Goal: Transaction & Acquisition: Purchase product/service

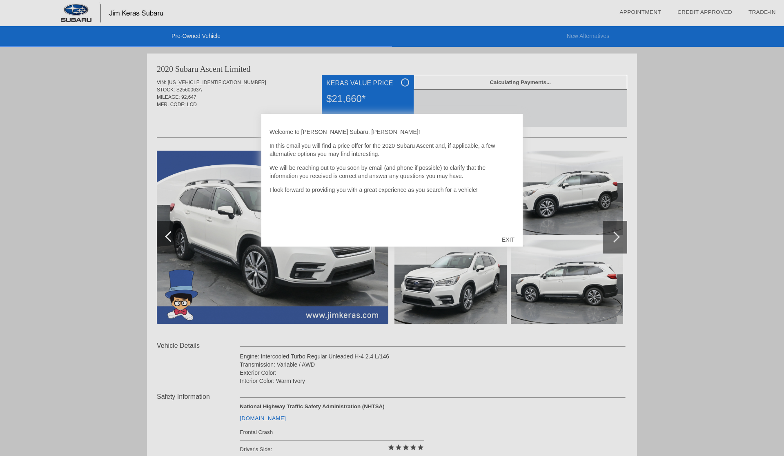
click at [507, 240] on div "EXIT" at bounding box center [508, 239] width 29 height 24
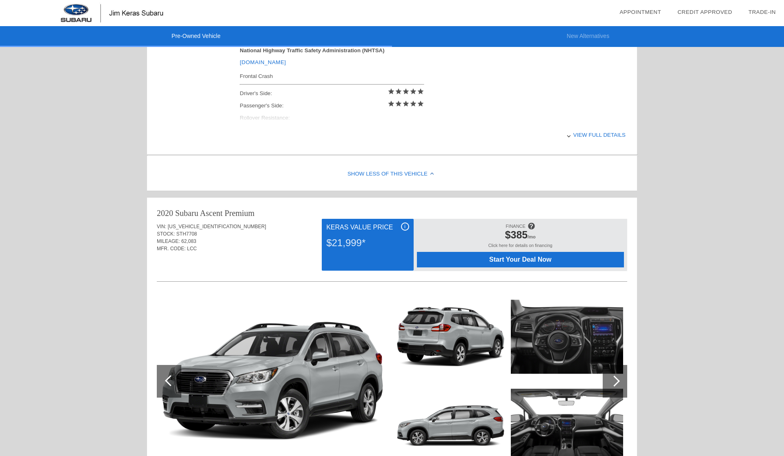
click at [507, 240] on span "$385" at bounding box center [516, 234] width 23 height 11
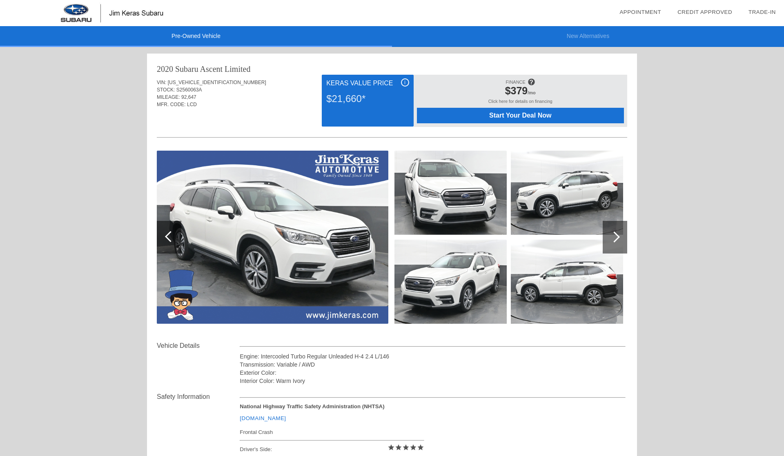
click at [705, 10] on link "Credit Approved" at bounding box center [704, 12] width 55 height 6
click at [621, 241] on div at bounding box center [615, 237] width 24 height 33
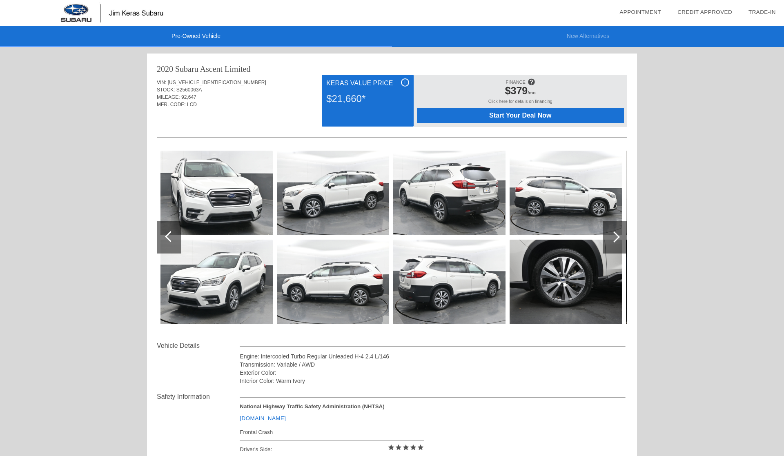
click at [621, 241] on div at bounding box center [615, 237] width 24 height 33
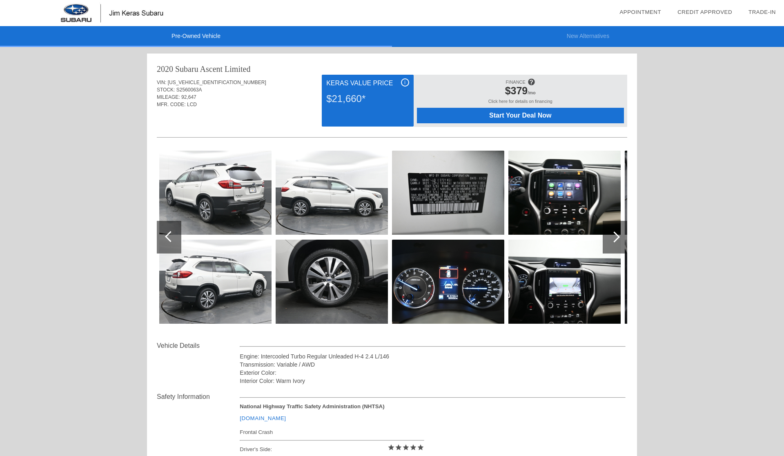
click at [621, 241] on div at bounding box center [615, 237] width 24 height 33
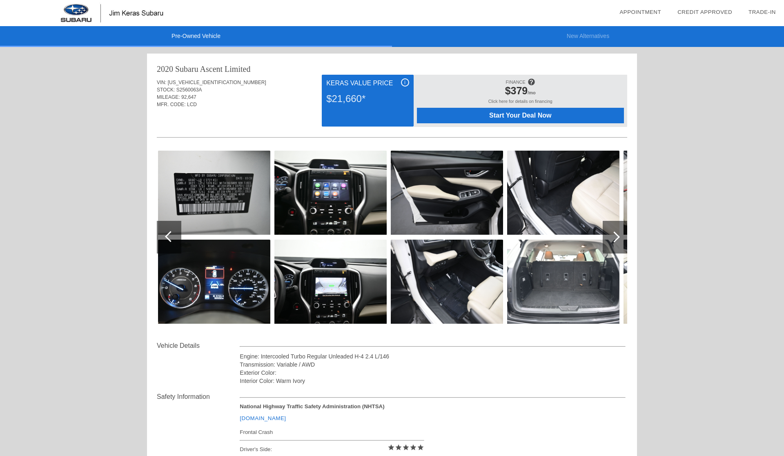
click at [621, 241] on div at bounding box center [615, 237] width 24 height 33
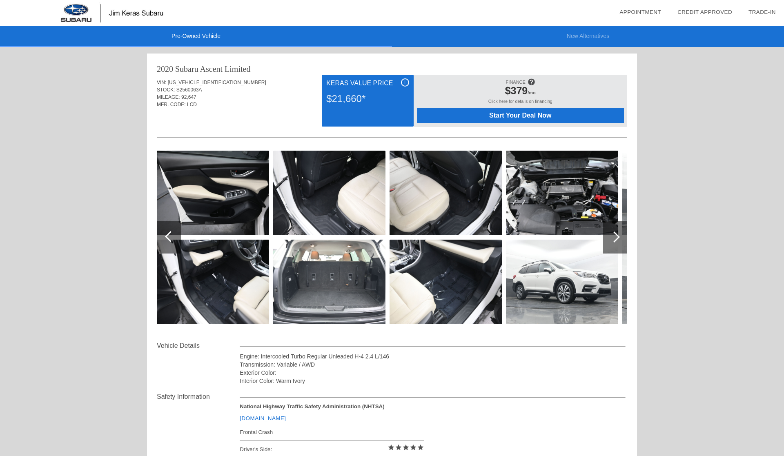
click at [621, 241] on div at bounding box center [615, 237] width 24 height 33
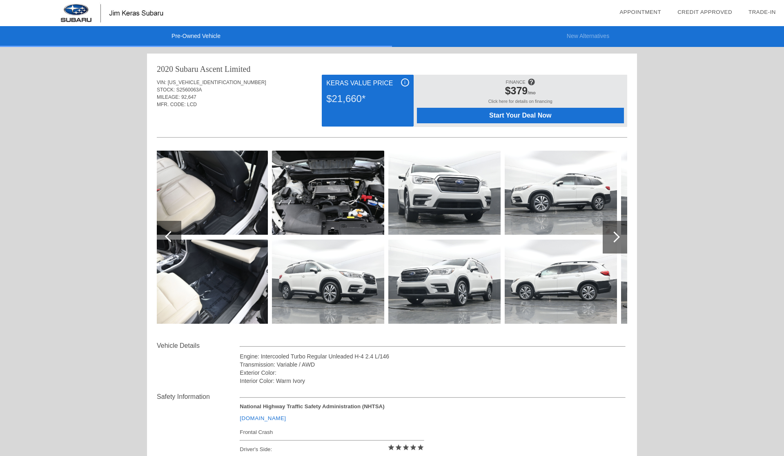
click at [621, 241] on div at bounding box center [615, 237] width 24 height 33
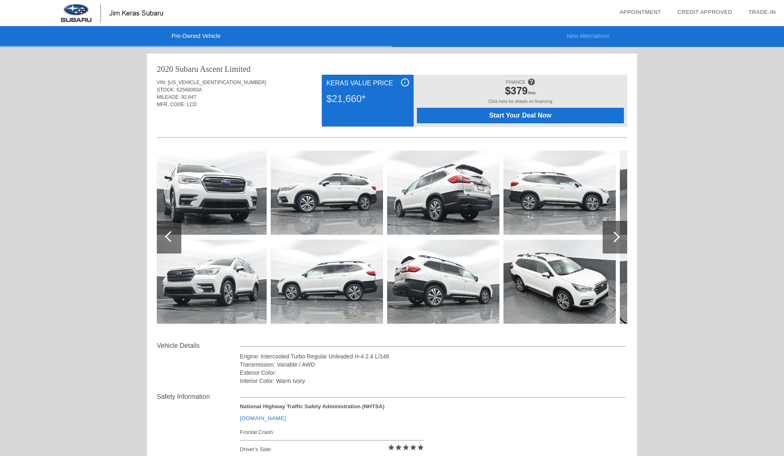
click at [621, 241] on div at bounding box center [615, 237] width 24 height 33
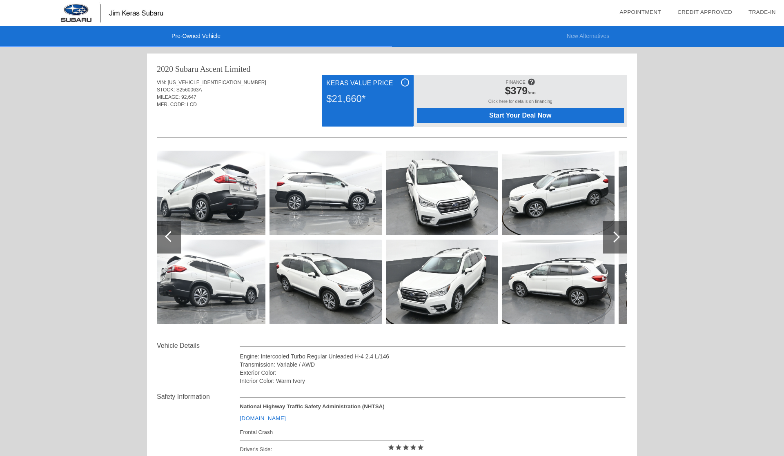
click at [621, 241] on div at bounding box center [615, 237] width 24 height 33
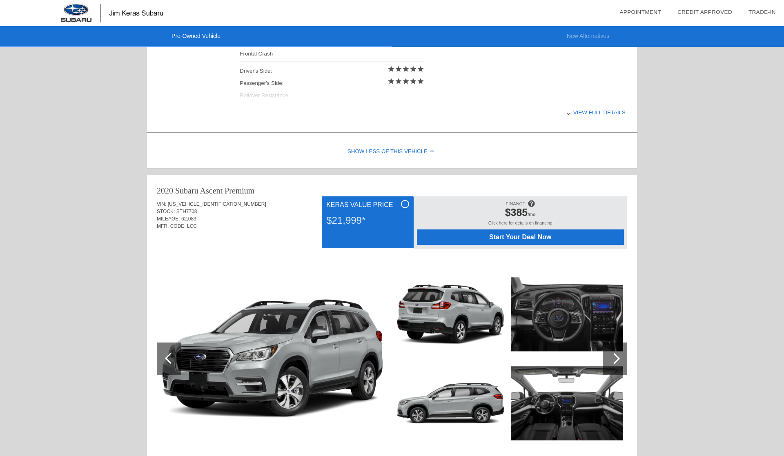
scroll to position [379, 0]
click at [614, 359] on div at bounding box center [614, 358] width 11 height 11
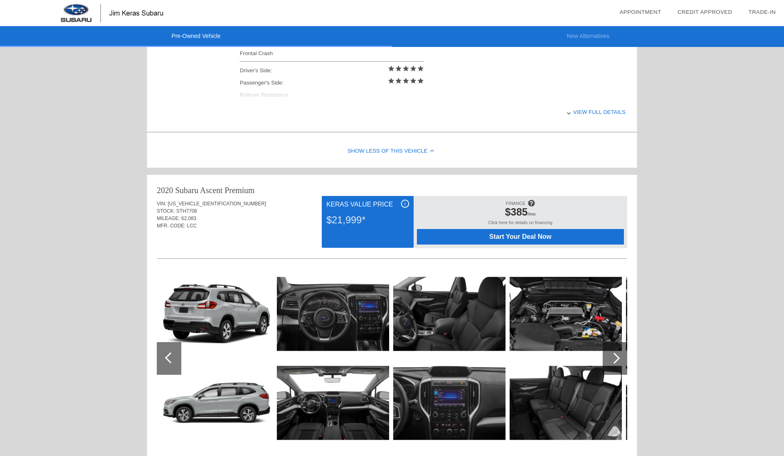
click at [614, 359] on div at bounding box center [614, 358] width 11 height 11
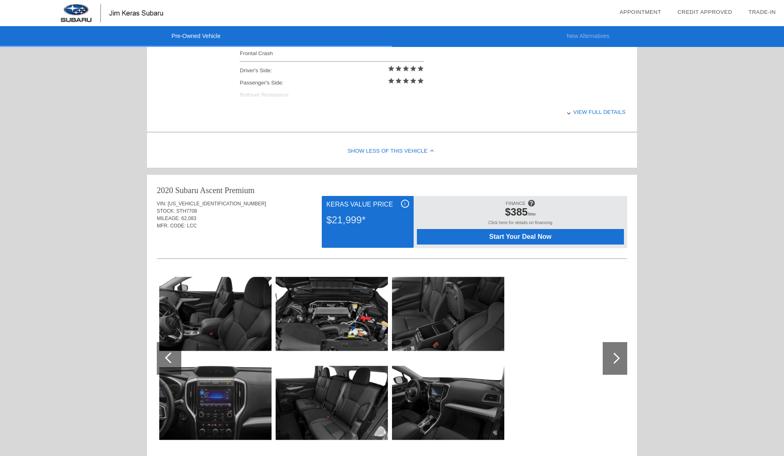
click at [614, 359] on div at bounding box center [614, 358] width 11 height 11
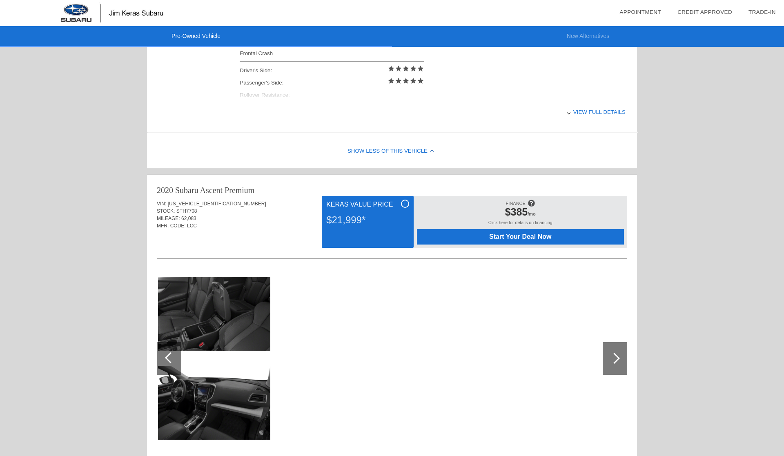
click at [614, 359] on div at bounding box center [614, 358] width 11 height 11
click at [164, 360] on div at bounding box center [169, 358] width 24 height 33
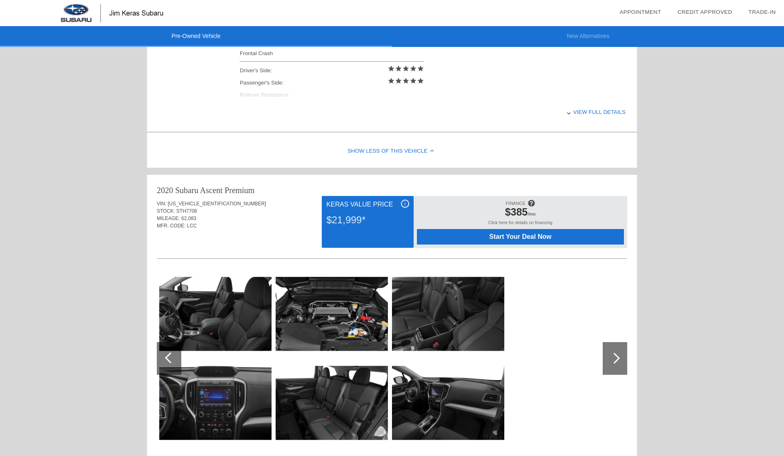
click at [164, 360] on div at bounding box center [169, 358] width 24 height 33
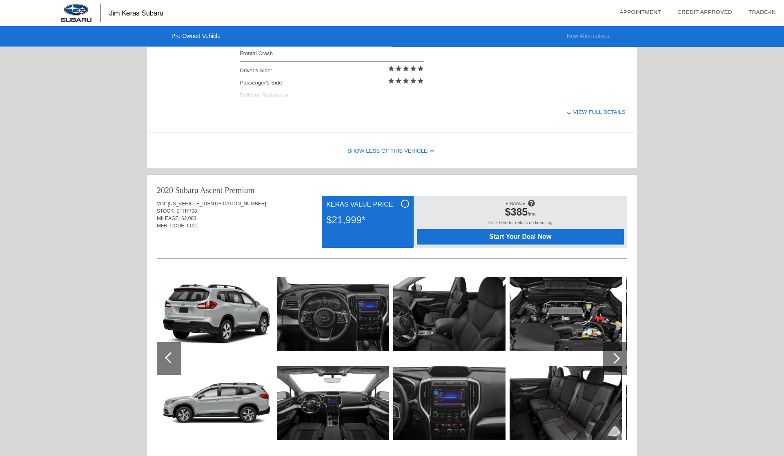
click at [164, 360] on div at bounding box center [169, 358] width 24 height 33
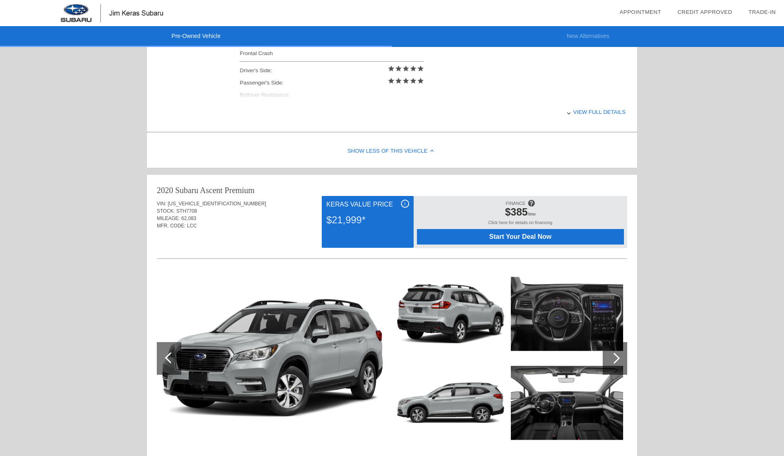
click at [164, 360] on div at bounding box center [169, 358] width 24 height 33
click at [242, 371] on img at bounding box center [272, 358] width 231 height 173
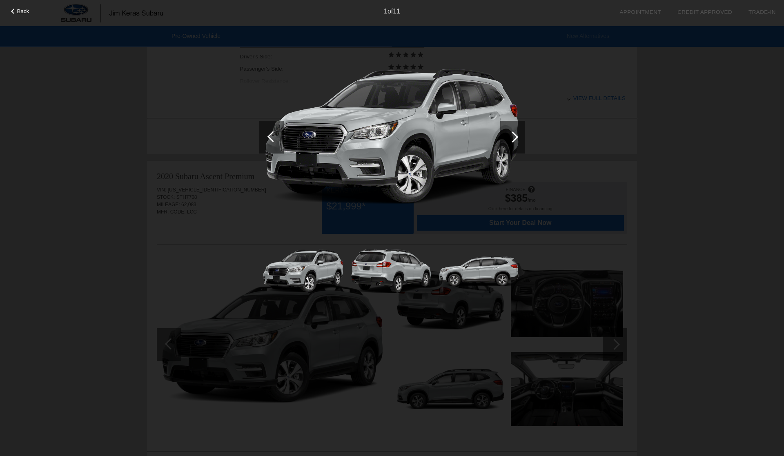
scroll to position [395, 0]
click at [504, 142] on div at bounding box center [512, 137] width 24 height 33
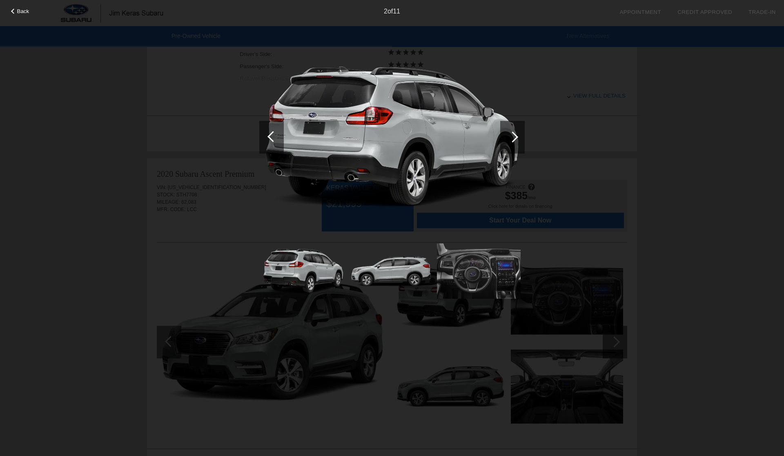
click at [513, 142] on div at bounding box center [512, 137] width 24 height 33
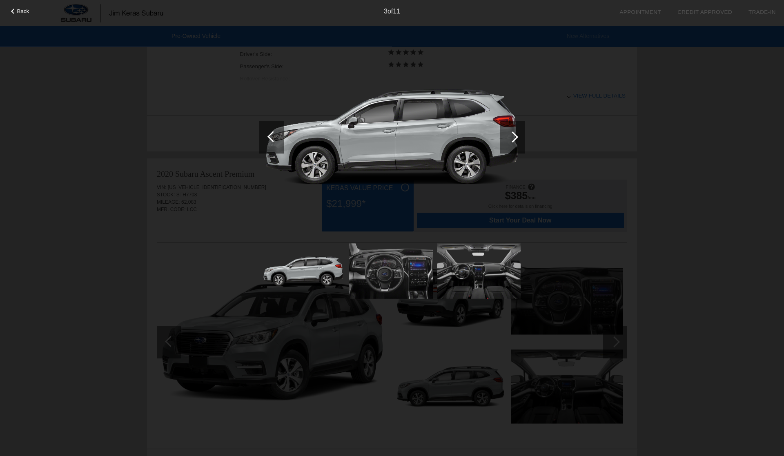
click at [513, 142] on div at bounding box center [512, 137] width 24 height 33
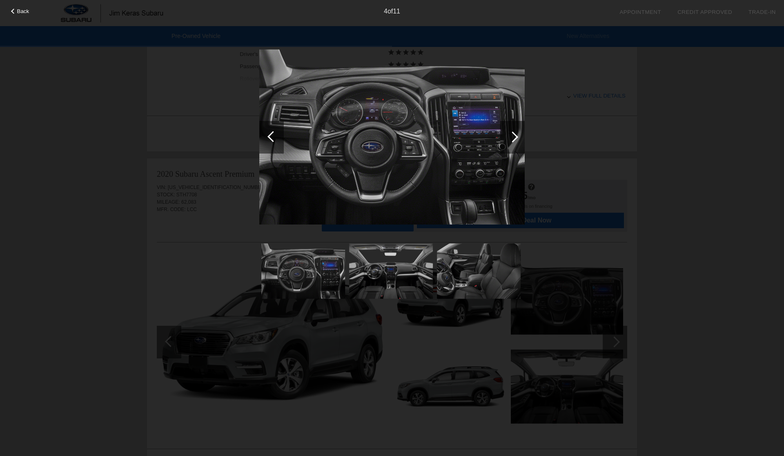
click at [514, 142] on div at bounding box center [512, 137] width 24 height 33
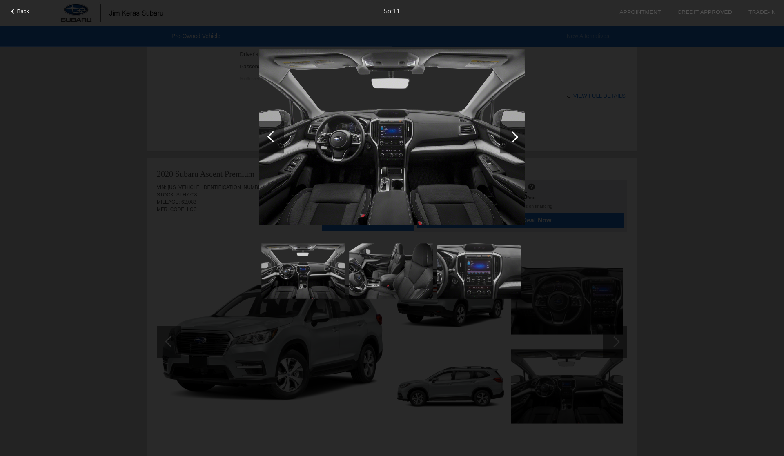
click at [514, 142] on div at bounding box center [512, 137] width 24 height 33
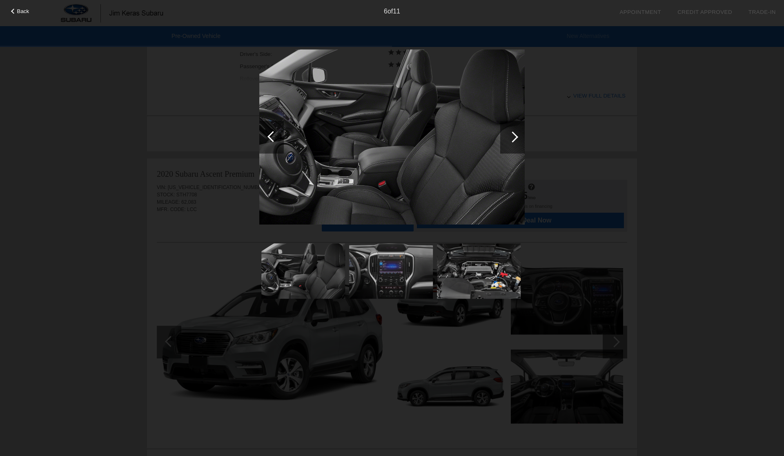
click at [514, 143] on div at bounding box center [512, 137] width 24 height 33
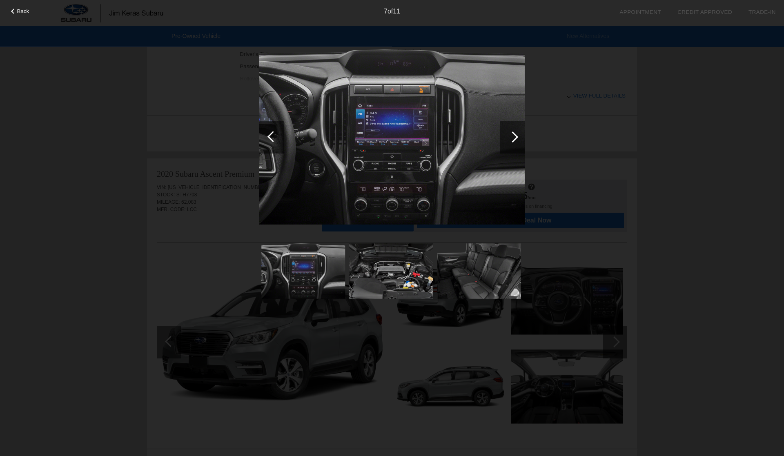
click at [514, 143] on div at bounding box center [512, 137] width 24 height 33
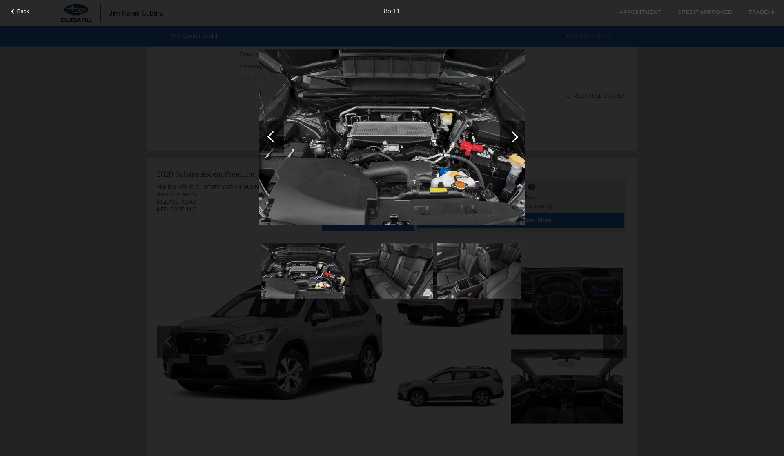
click at [514, 143] on div at bounding box center [512, 137] width 24 height 33
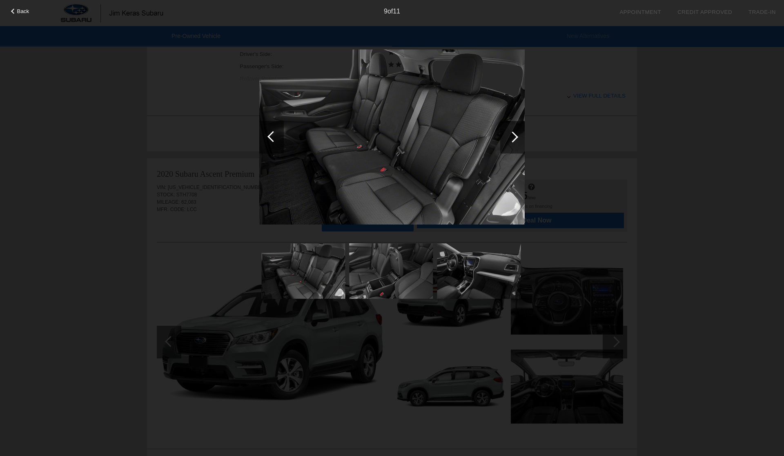
click at [514, 143] on div at bounding box center [512, 137] width 24 height 33
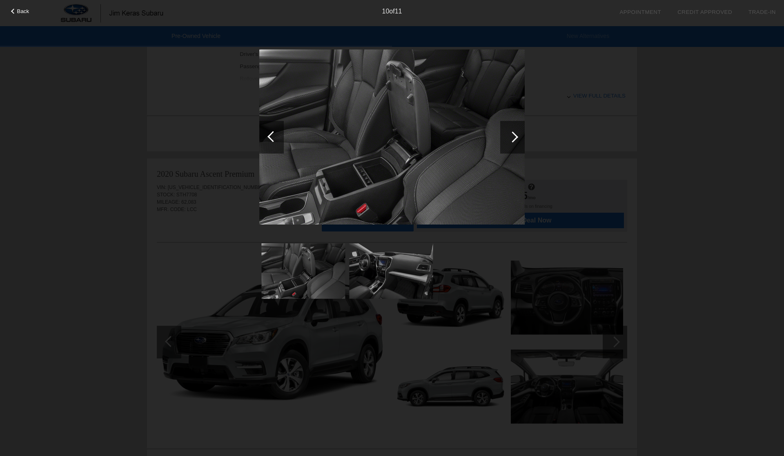
click at [514, 143] on div at bounding box center [512, 137] width 24 height 33
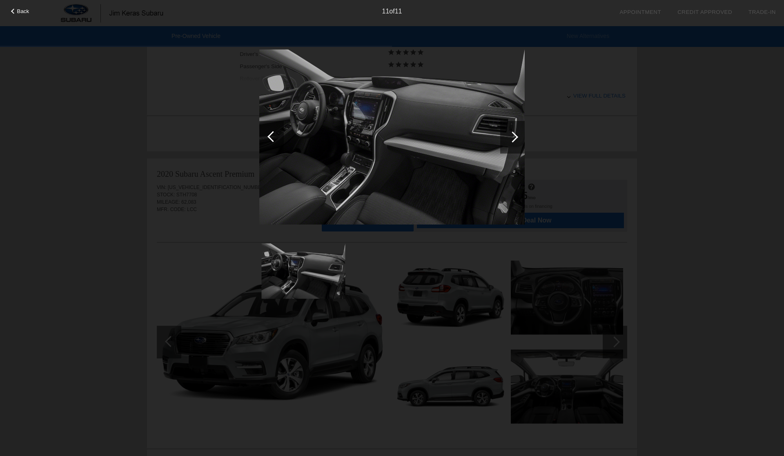
click at [514, 143] on div at bounding box center [512, 137] width 24 height 33
click at [22, 15] on div "11 of 11" at bounding box center [392, 8] width 784 height 16
click at [24, 12] on span "Back" at bounding box center [23, 11] width 12 height 6
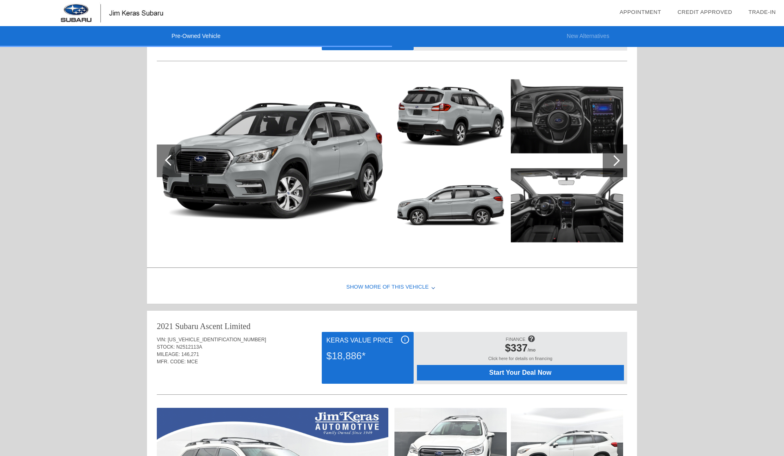
scroll to position [579, 0]
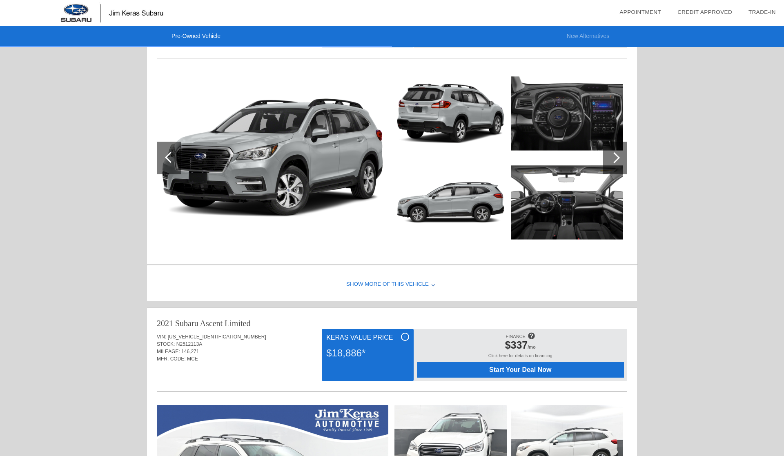
click at [395, 281] on div "Show More of this Vehicle" at bounding box center [392, 284] width 490 height 33
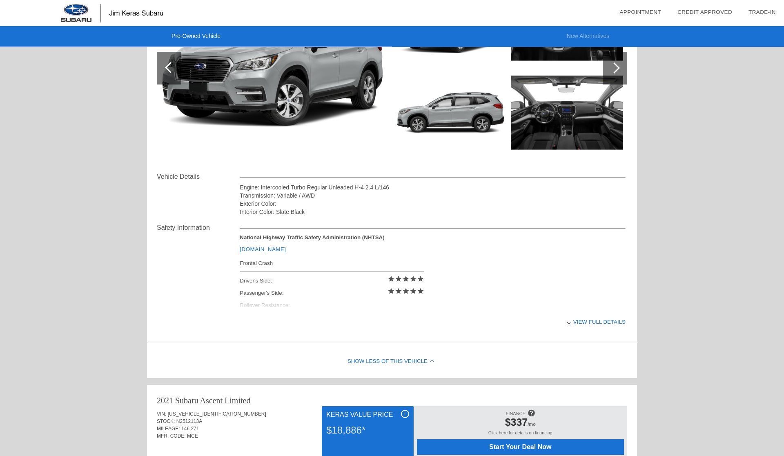
scroll to position [676, 0]
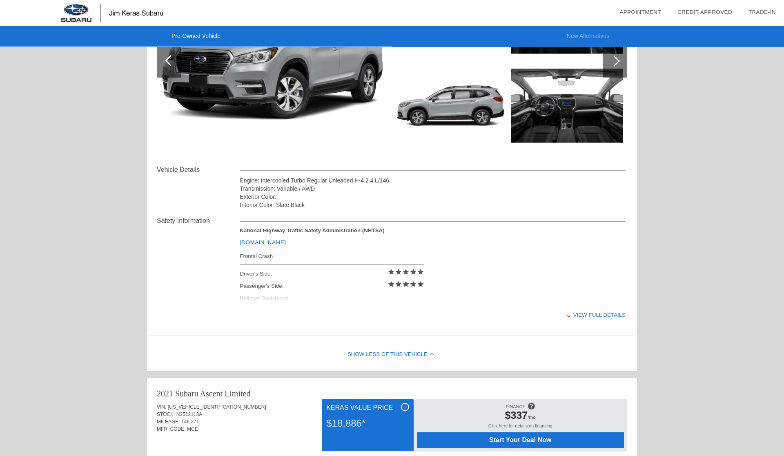
click at [606, 315] on div "View full details" at bounding box center [433, 315] width 386 height 20
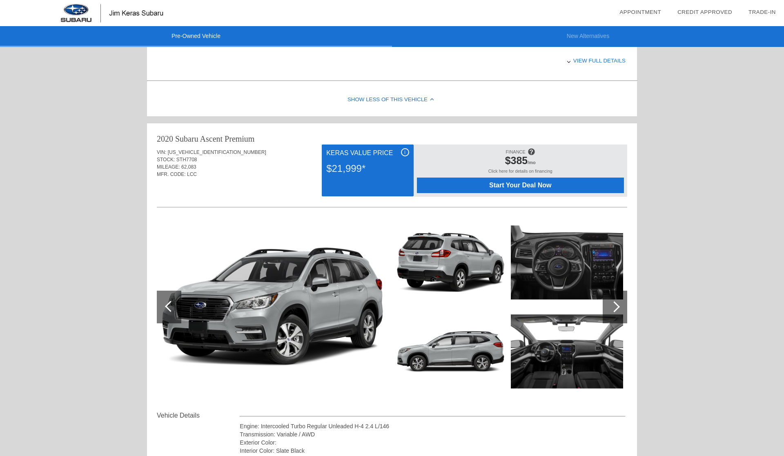
scroll to position [429, 0]
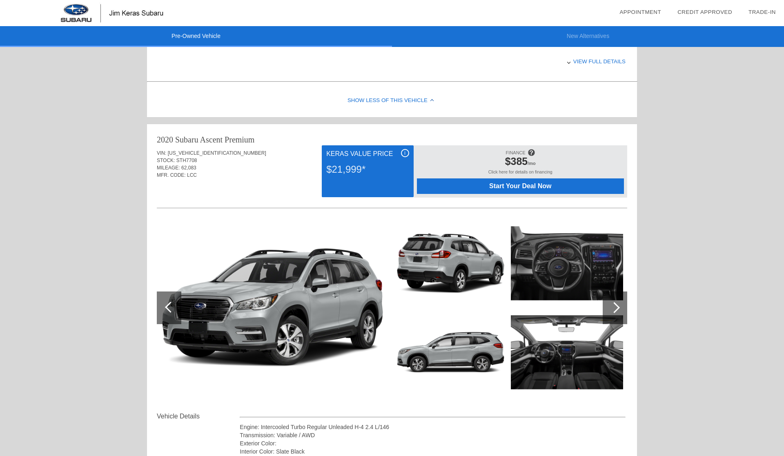
click at [487, 188] on span "Start Your Deal Now" at bounding box center [520, 185] width 187 height 7
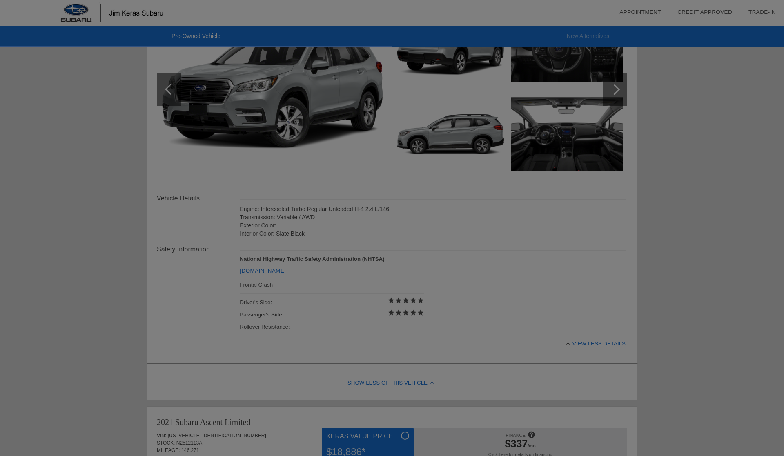
scroll to position [649, 0]
